Goal: Information Seeking & Learning: Learn about a topic

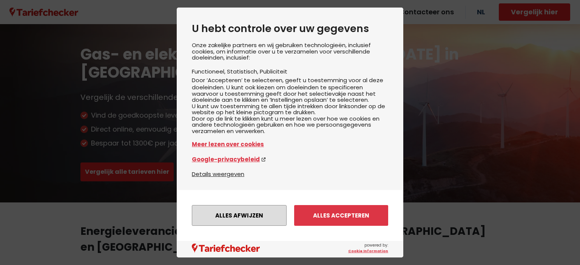
click at [257, 210] on button "Alles afwijzen" at bounding box center [239, 215] width 95 height 21
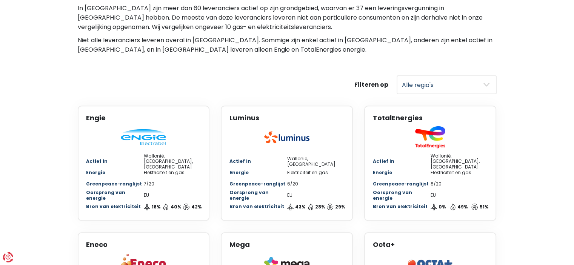
scroll to position [302, 0]
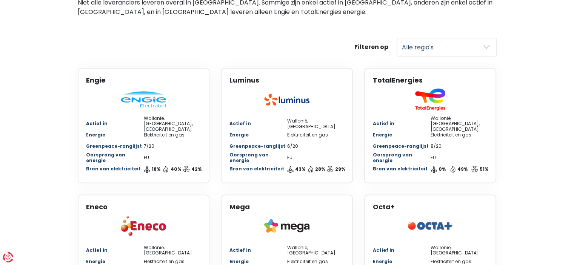
click at [297, 94] on img at bounding box center [286, 100] width 45 height 12
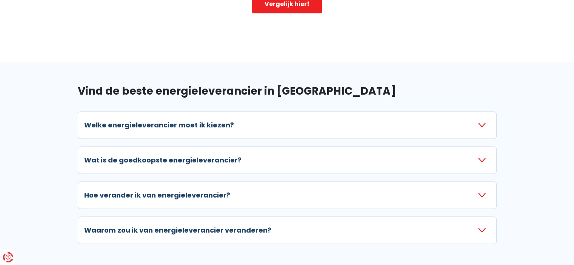
scroll to position [1019, 0]
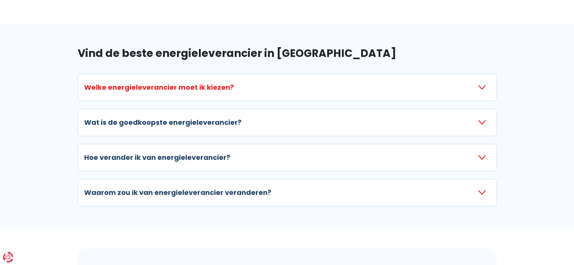
click at [484, 84] on icon "button" at bounding box center [482, 88] width 8 height 8
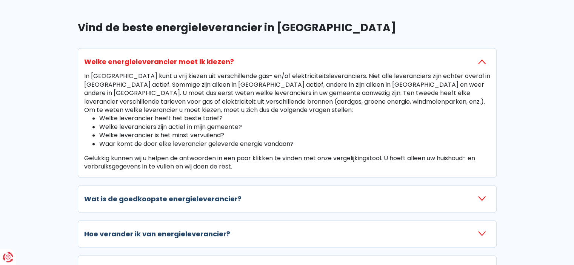
scroll to position [1056, 0]
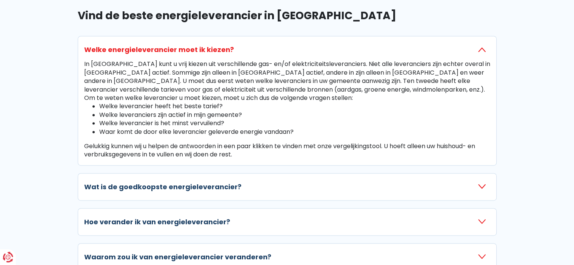
click at [481, 46] on icon "button" at bounding box center [482, 50] width 8 height 8
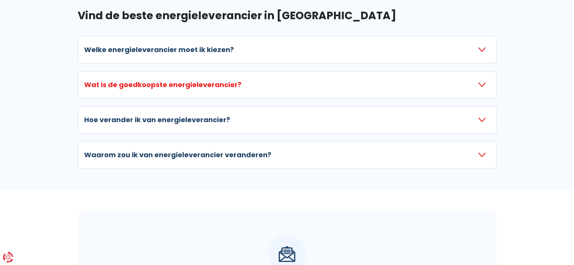
click at [480, 81] on icon "button" at bounding box center [482, 85] width 8 height 8
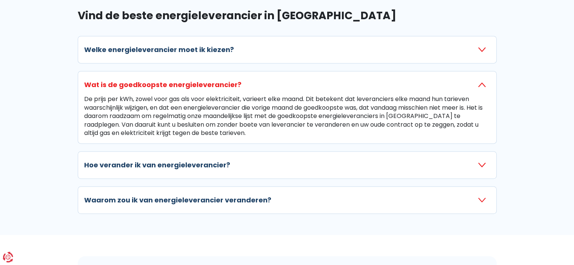
click at [480, 81] on icon "button" at bounding box center [482, 85] width 8 height 8
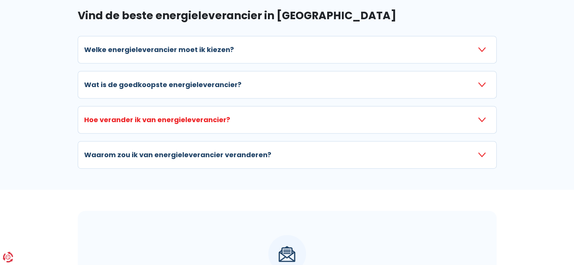
click at [484, 116] on icon "button" at bounding box center [482, 120] width 8 height 8
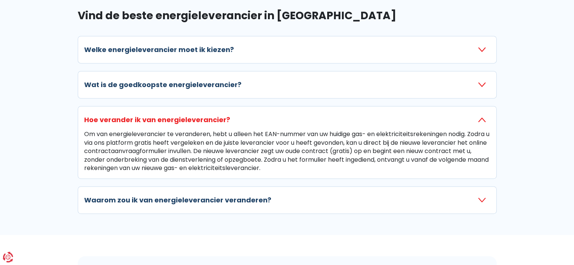
click at [484, 116] on icon "button" at bounding box center [482, 120] width 8 height 8
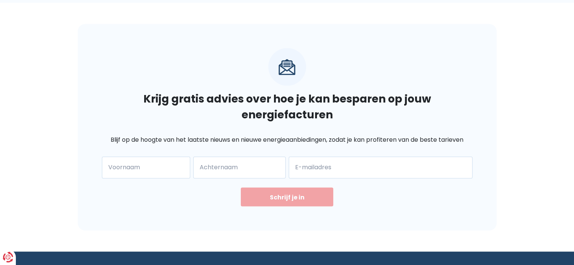
scroll to position [1245, 0]
